Goal: Task Accomplishment & Management: Use online tool/utility

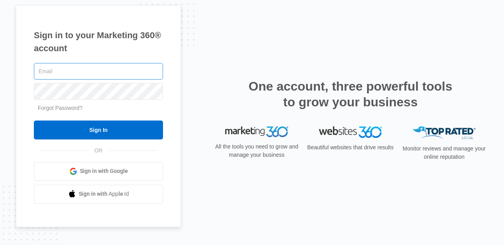
click at [69, 75] on input "text" at bounding box center [98, 71] width 129 height 17
type input "laura.streeter@madwire.com"
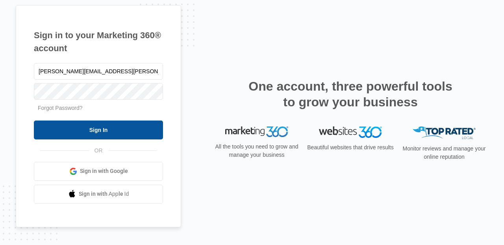
click at [98, 138] on input "Sign In" at bounding box center [98, 129] width 129 height 19
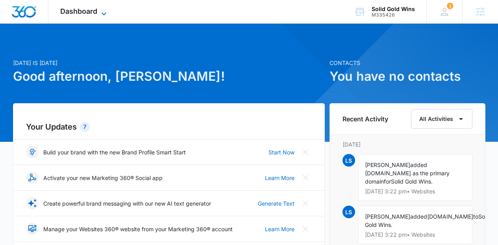
click at [108, 10] on icon at bounding box center [103, 13] width 9 height 9
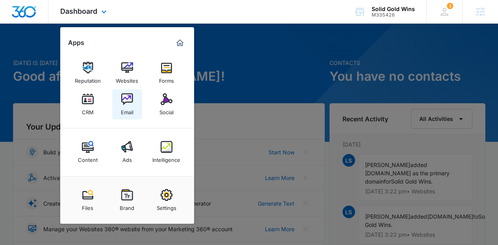
click at [128, 96] on img at bounding box center [127, 99] width 12 height 12
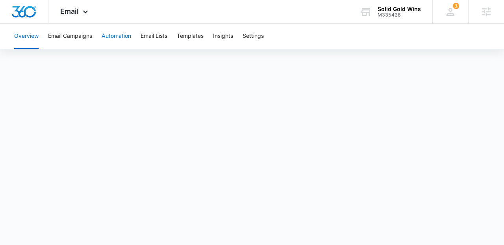
click at [114, 42] on button "Automation" at bounding box center [117, 36] width 30 height 25
